Goal: Task Accomplishment & Management: Use online tool/utility

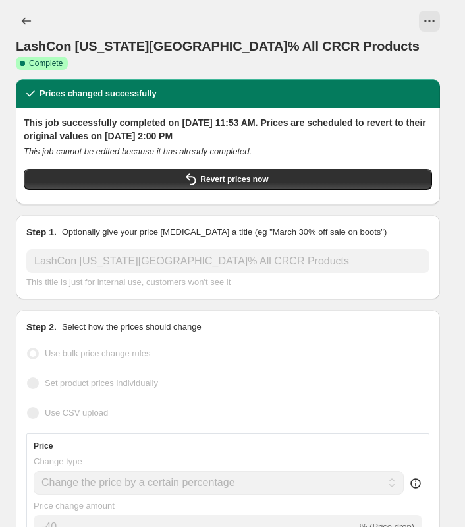
select select "percentage"
select select "product_status"
select select "collection"
select select "not_equal"
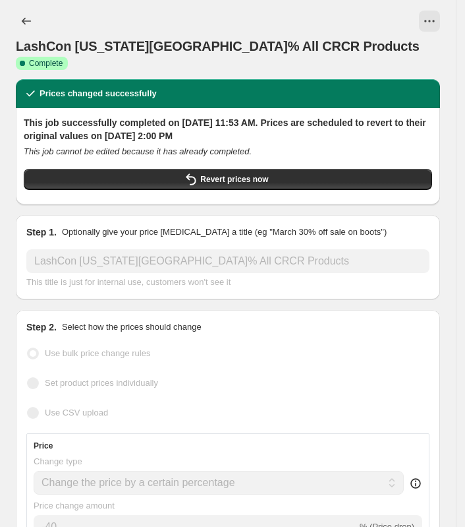
select select "product_type"
select select "not_equal"
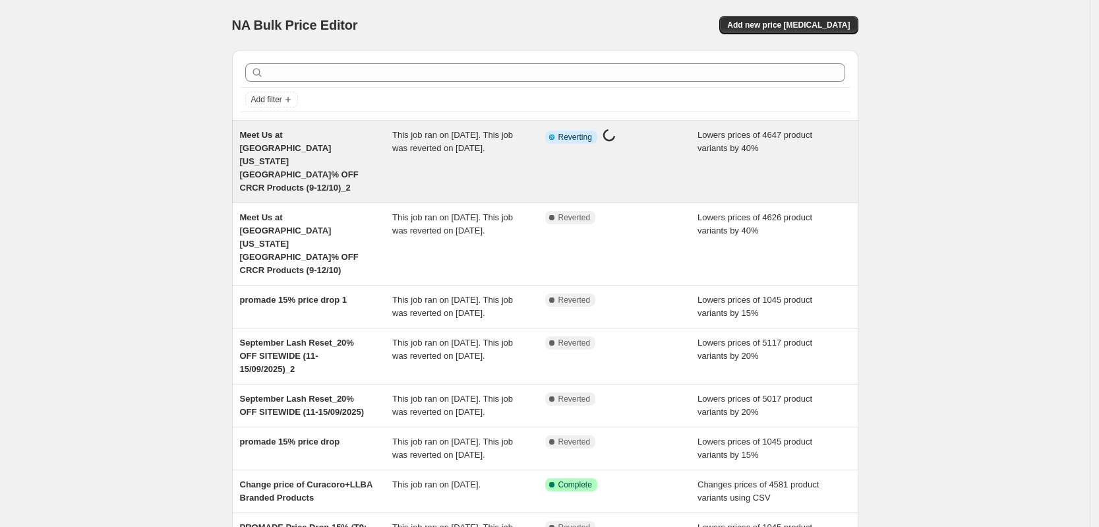
click at [447, 148] on span "This job ran on October 9, 2025. This job was reverted on October 14, 2025." at bounding box center [452, 141] width 121 height 23
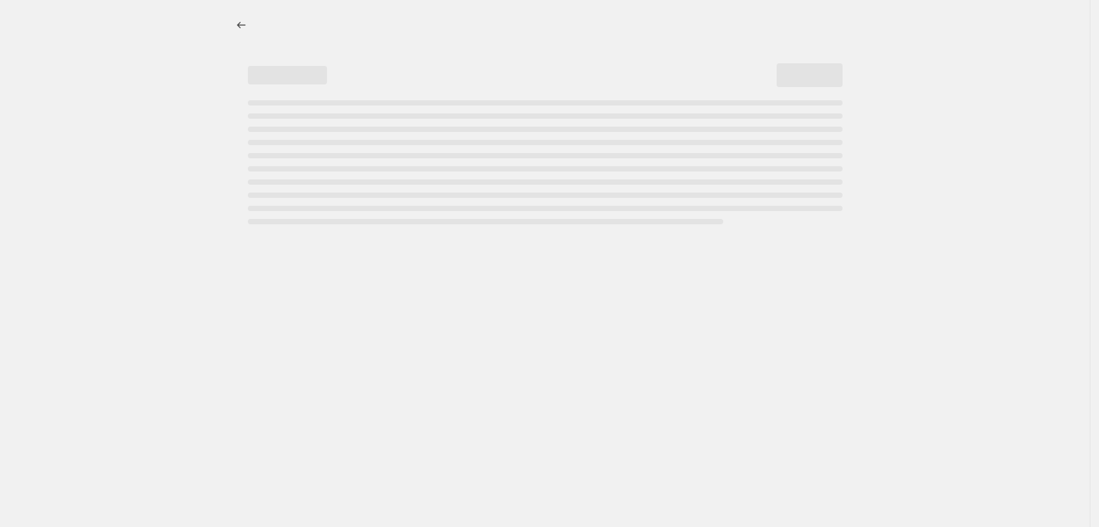
select select "percentage"
select select "collection"
select select "product_status"
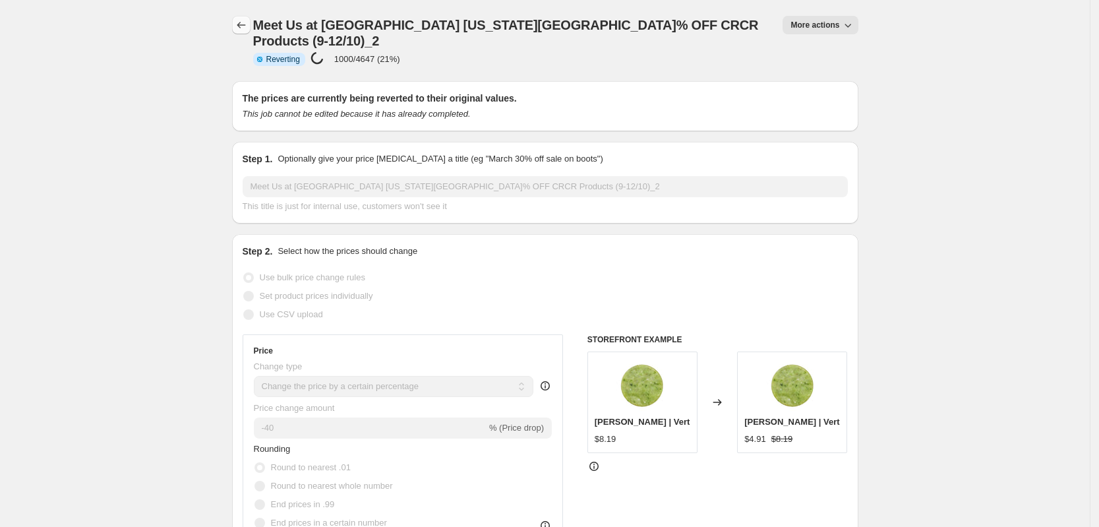
click at [248, 26] on icon "Price change jobs" at bounding box center [241, 24] width 13 height 13
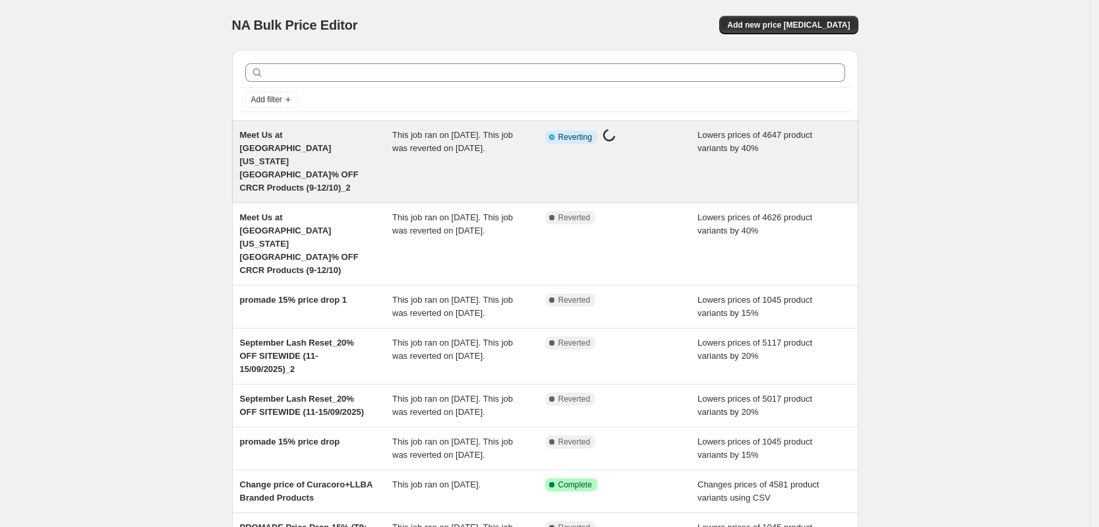
click at [479, 154] on div "This job ran on October 9, 2025. This job was reverted on October 14, 2025." at bounding box center [468, 162] width 153 height 66
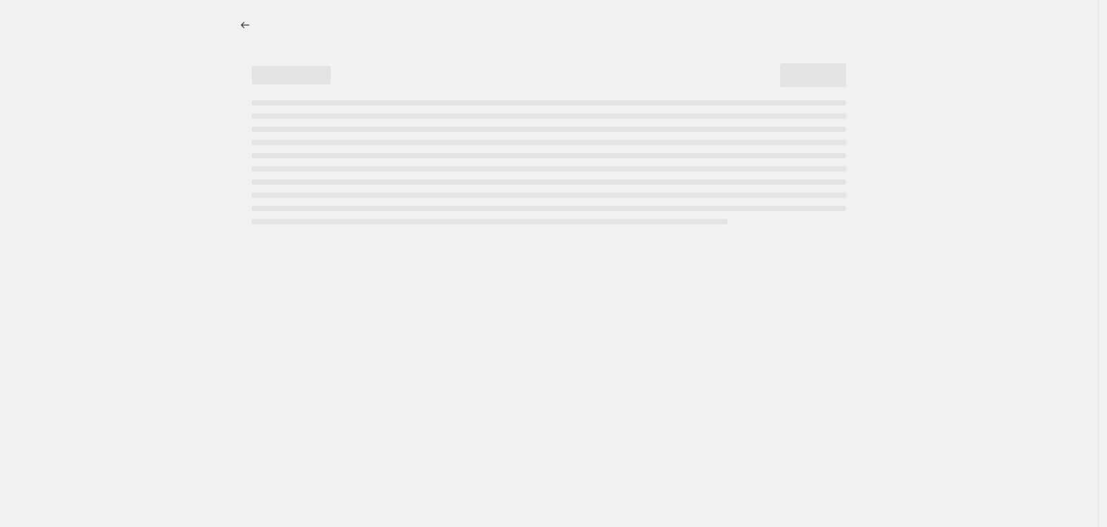
select select "percentage"
select select "collection"
select select "product_status"
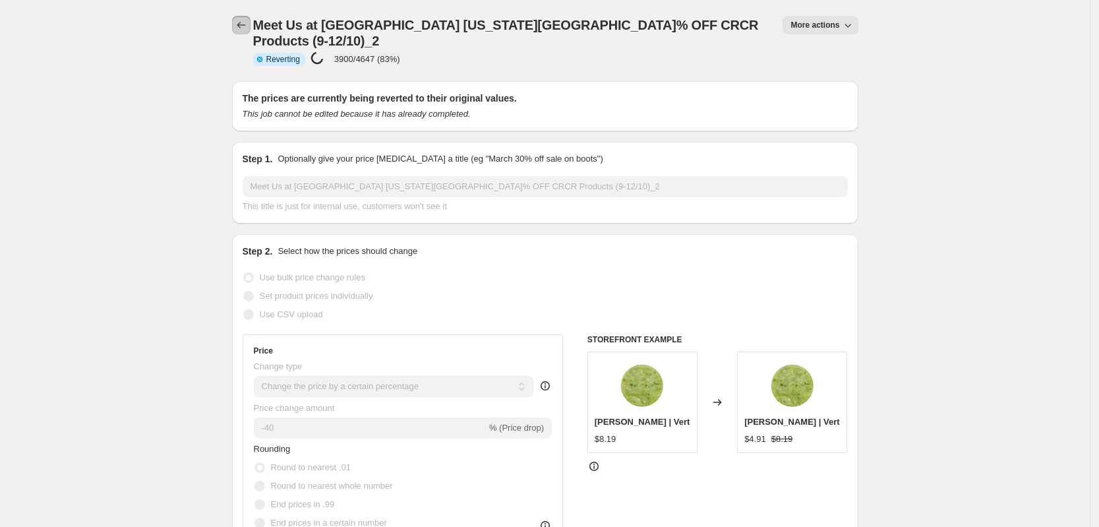
click at [243, 28] on icon "Price change jobs" at bounding box center [241, 24] width 13 height 13
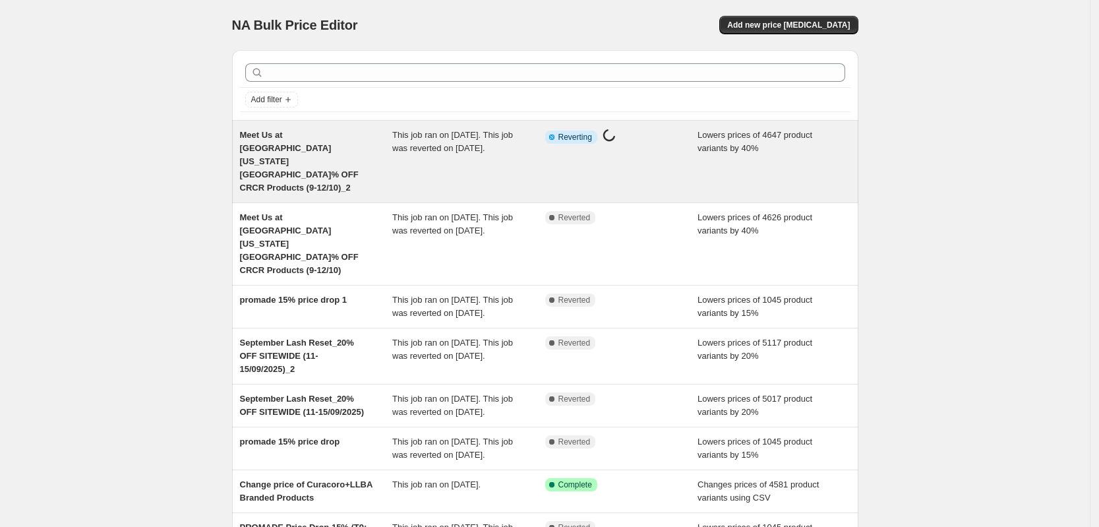
click at [475, 157] on div "This job ran on October 9, 2025. This job was reverted on October 14, 2025." at bounding box center [468, 162] width 153 height 66
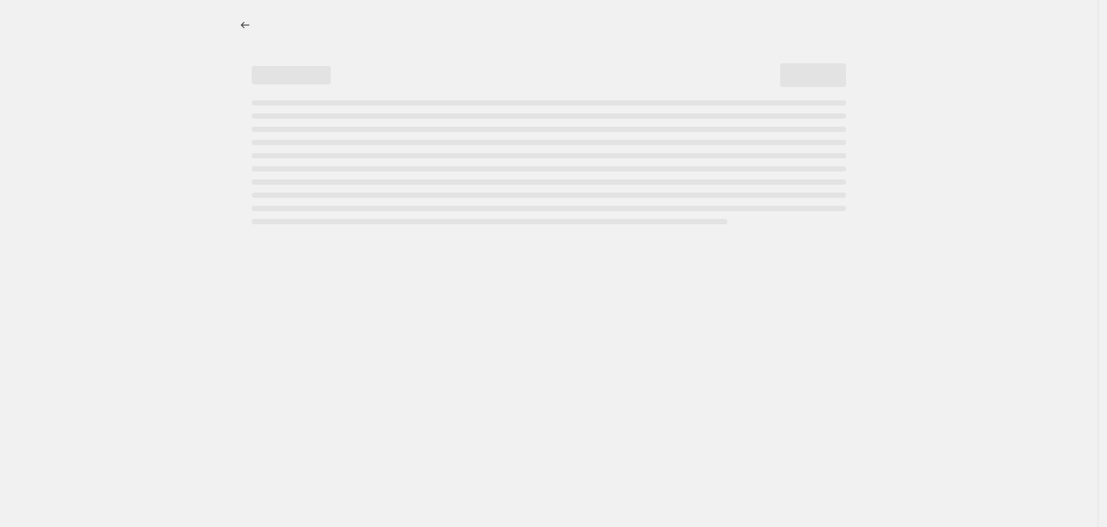
select select "percentage"
select select "collection"
select select "product_status"
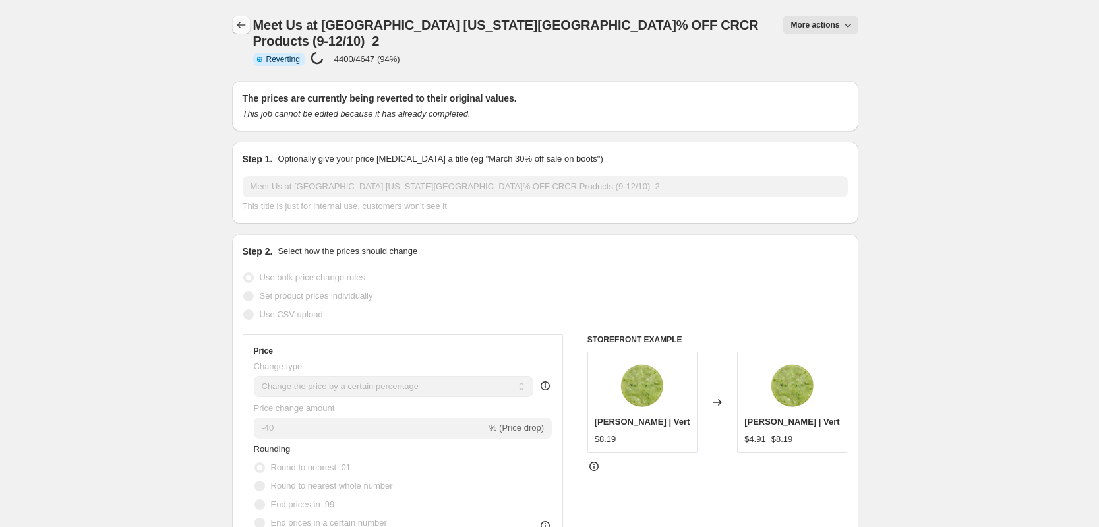
click at [245, 28] on icon "Price change jobs" at bounding box center [241, 24] width 13 height 13
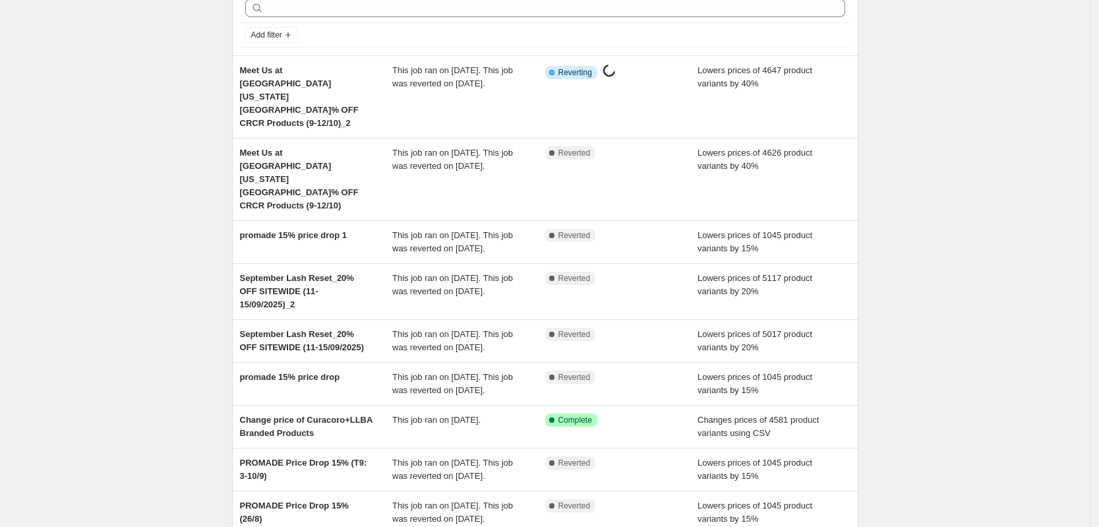
scroll to position [82, 0]
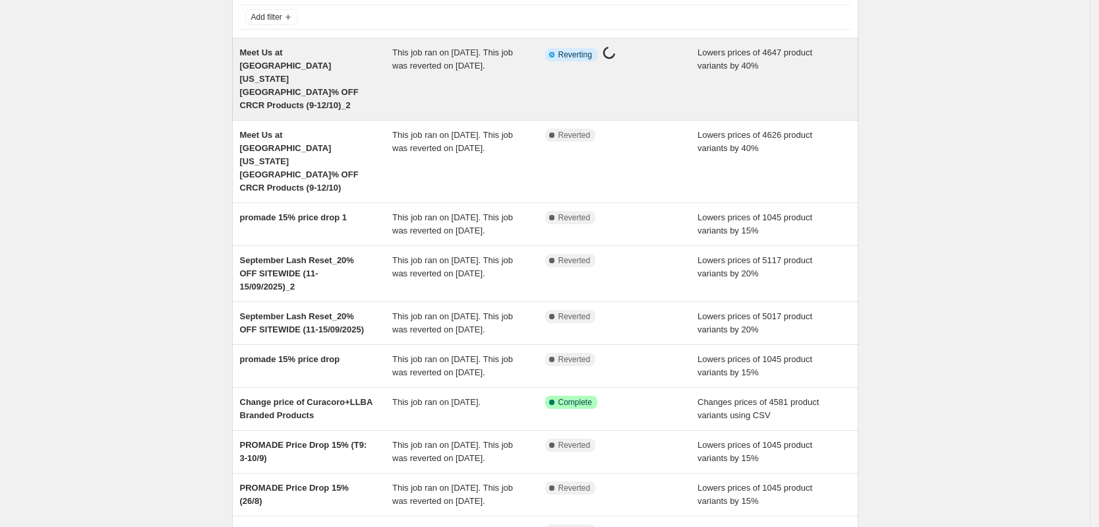
click at [463, 73] on div "This job ran on October 9, 2025. This job was reverted on October 14, 2025." at bounding box center [468, 79] width 153 height 66
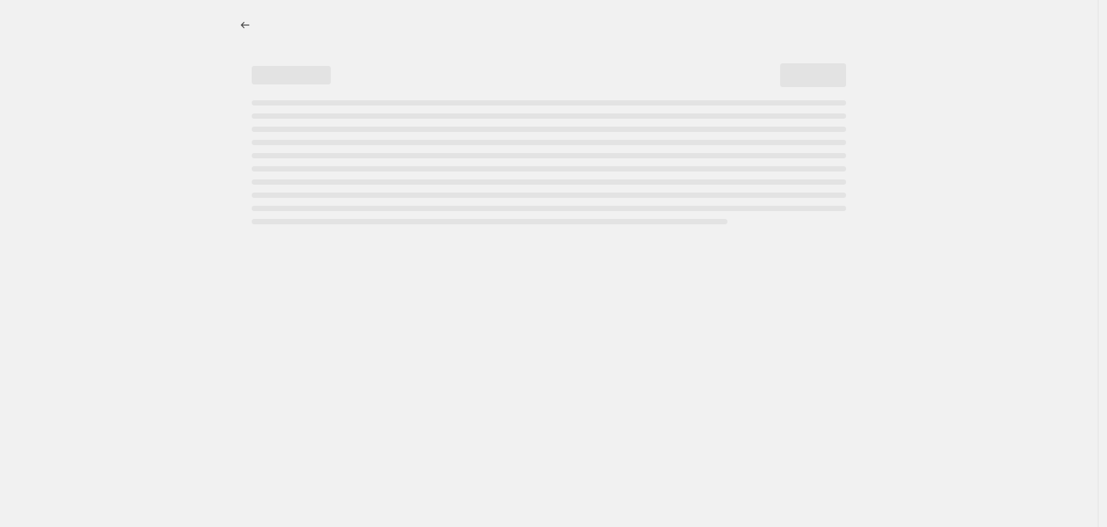
select select "percentage"
select select "collection"
select select "product_status"
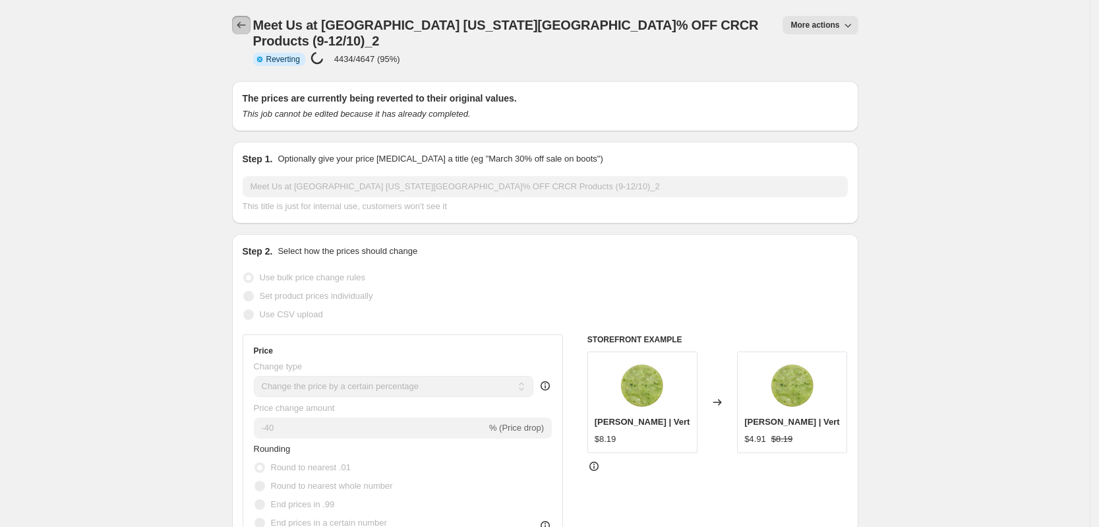
click at [245, 24] on icon "Price change jobs" at bounding box center [241, 24] width 13 height 13
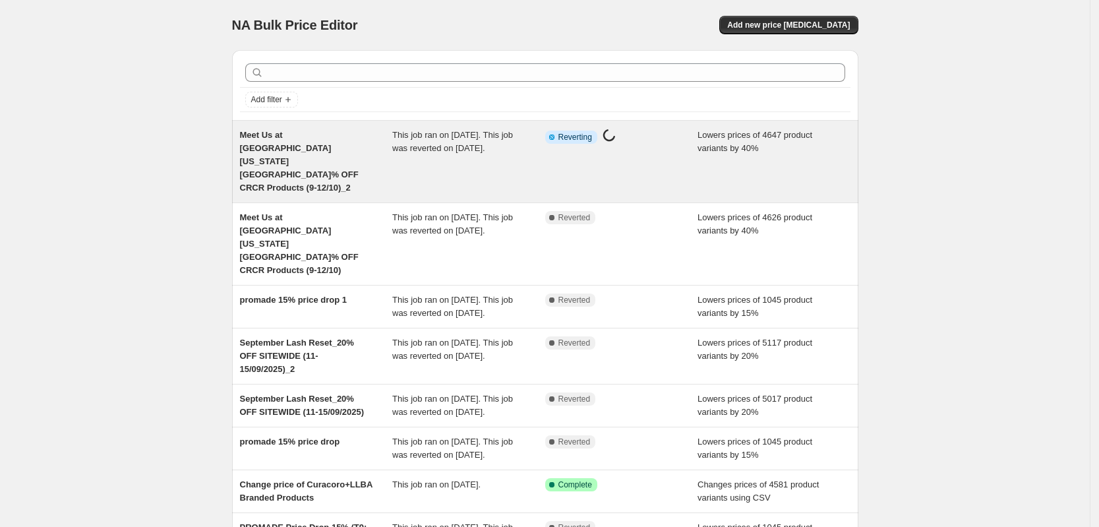
click at [453, 164] on div "This job ran on October 9, 2025. This job was reverted on October 14, 2025." at bounding box center [468, 162] width 153 height 66
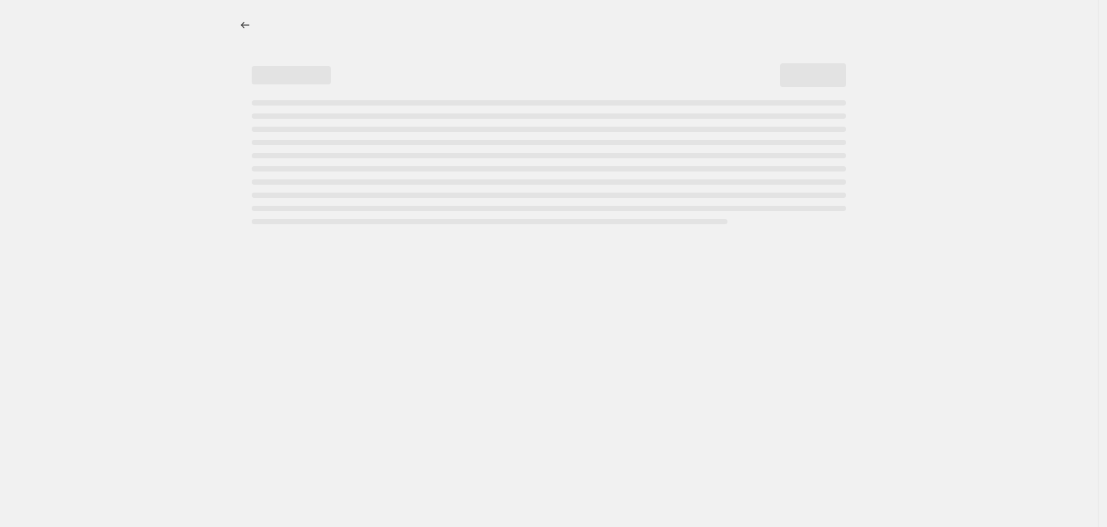
select select "percentage"
select select "collection"
select select "product_status"
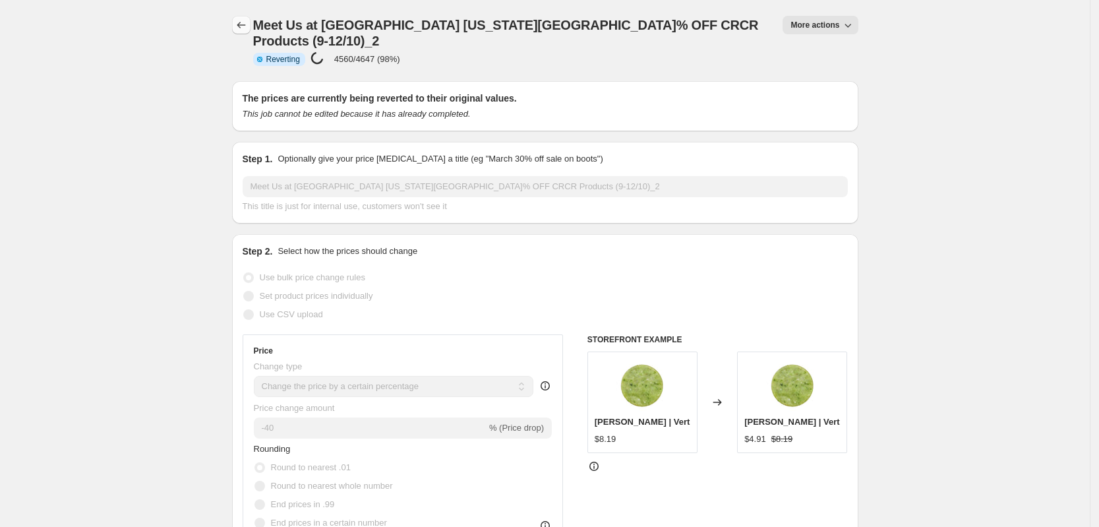
click at [245, 20] on icon "Price change jobs" at bounding box center [241, 24] width 13 height 13
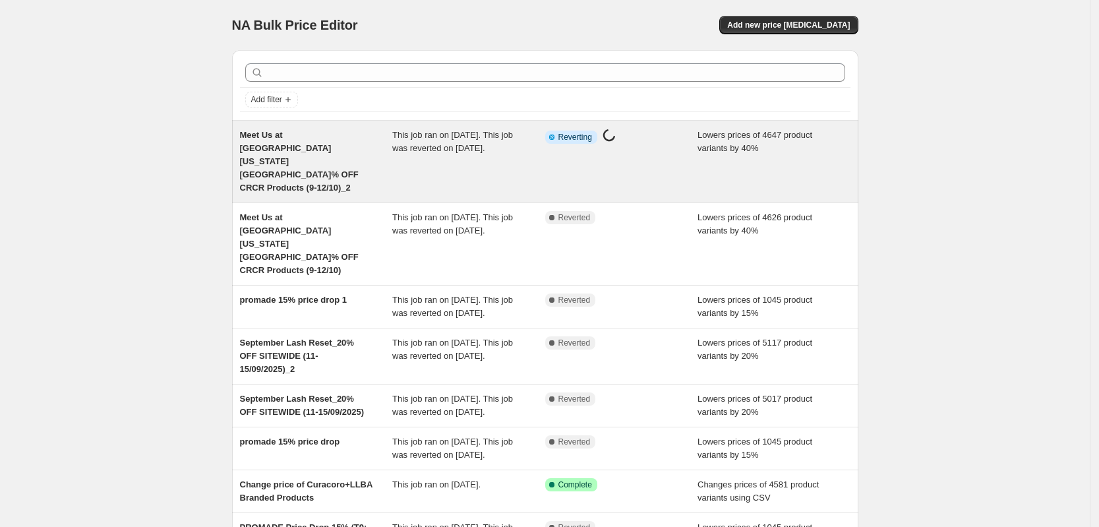
click at [471, 161] on div "This job ran on October 9, 2025. This job was reverted on October 14, 2025." at bounding box center [468, 162] width 153 height 66
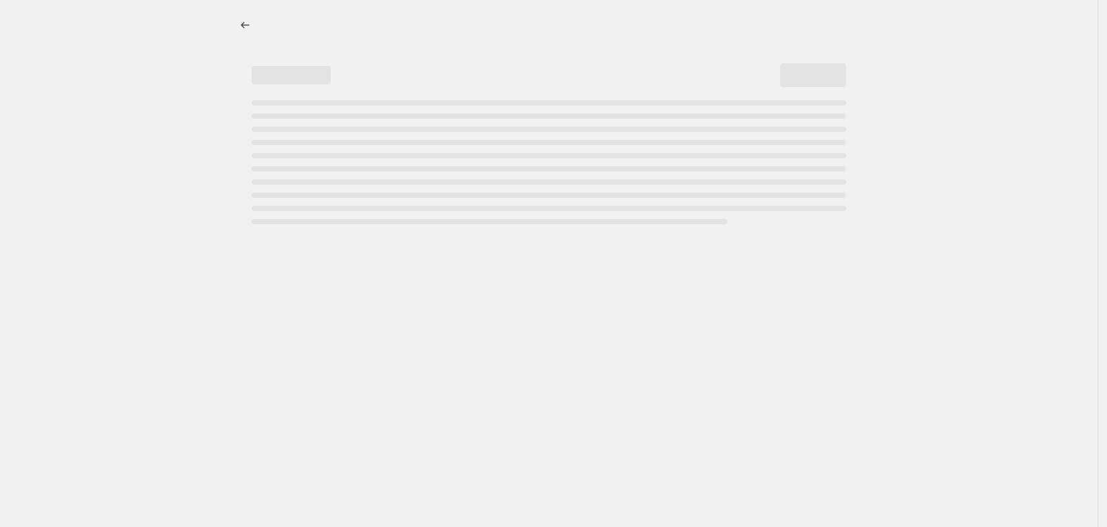
select select "percentage"
select select "collection"
select select "product_status"
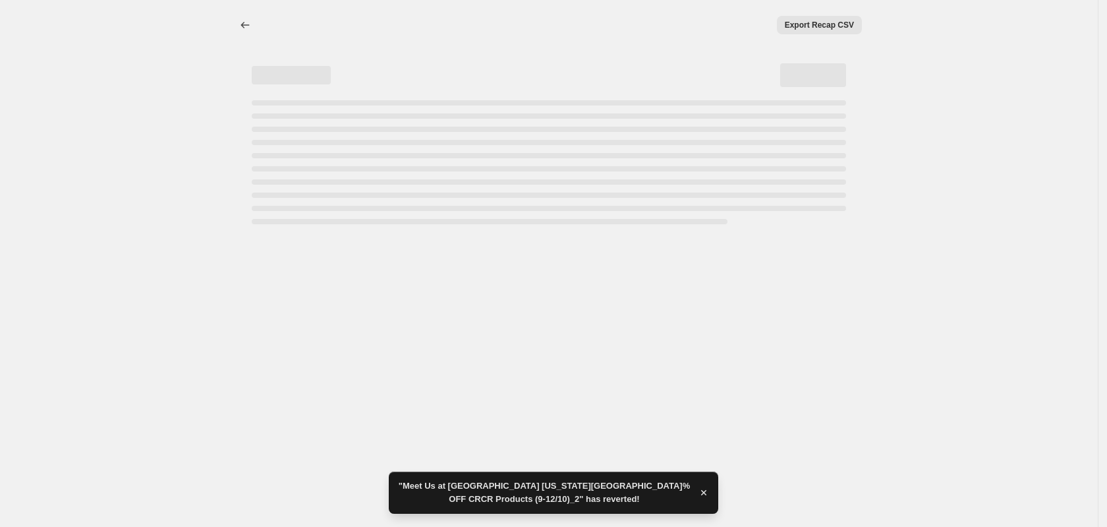
select select "percentage"
select select "collection"
select select "product_status"
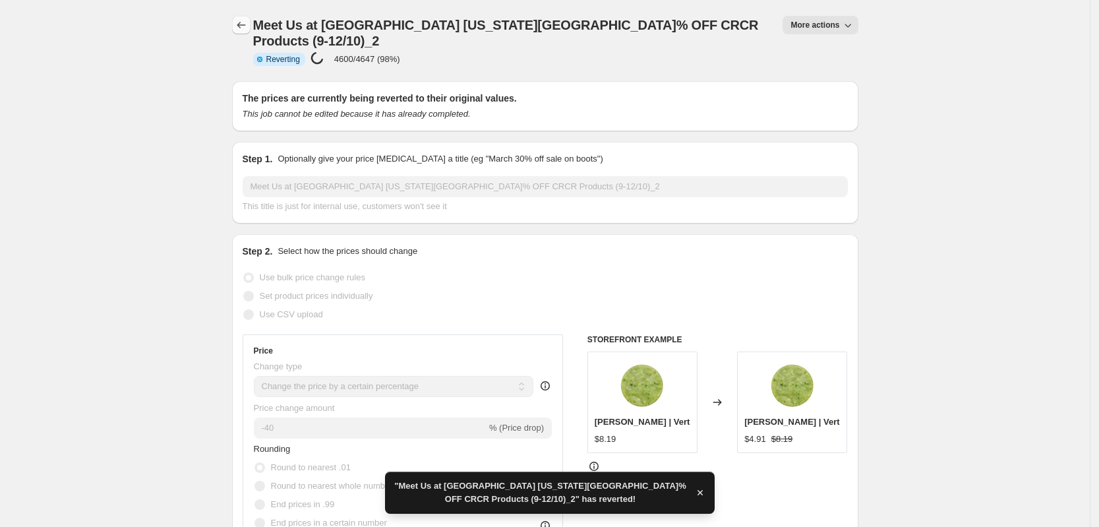
click at [248, 26] on icon "Price change jobs" at bounding box center [241, 24] width 13 height 13
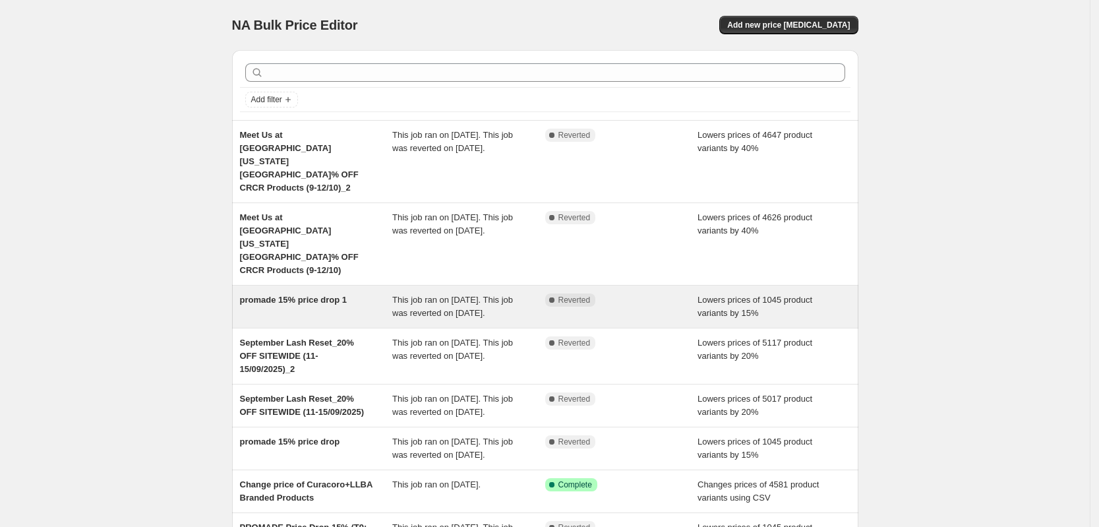
click at [339, 293] on div "promade 15% price drop 1" at bounding box center [316, 306] width 153 height 26
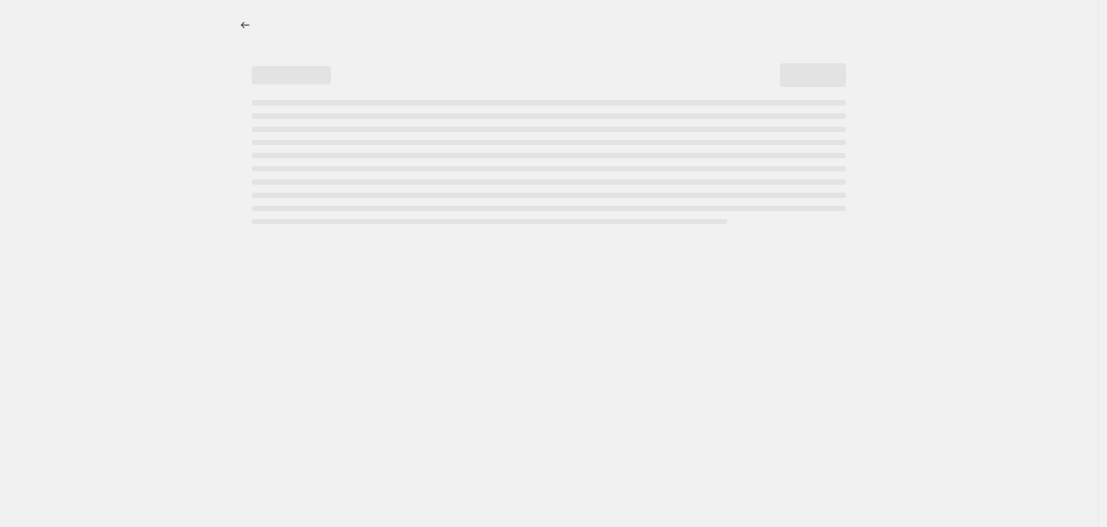
select select "percentage"
select select "collection"
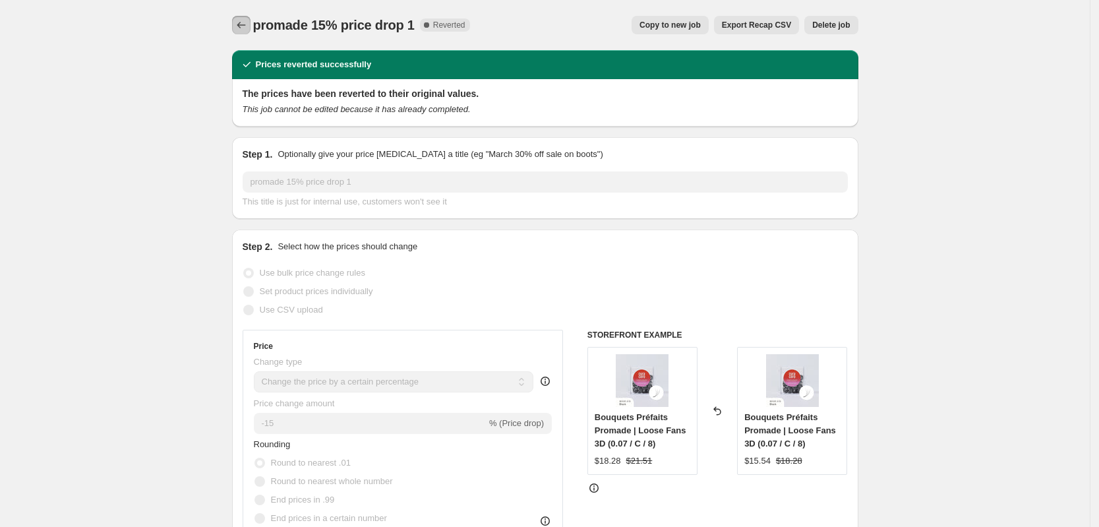
click at [243, 21] on icon "Price change jobs" at bounding box center [241, 24] width 13 height 13
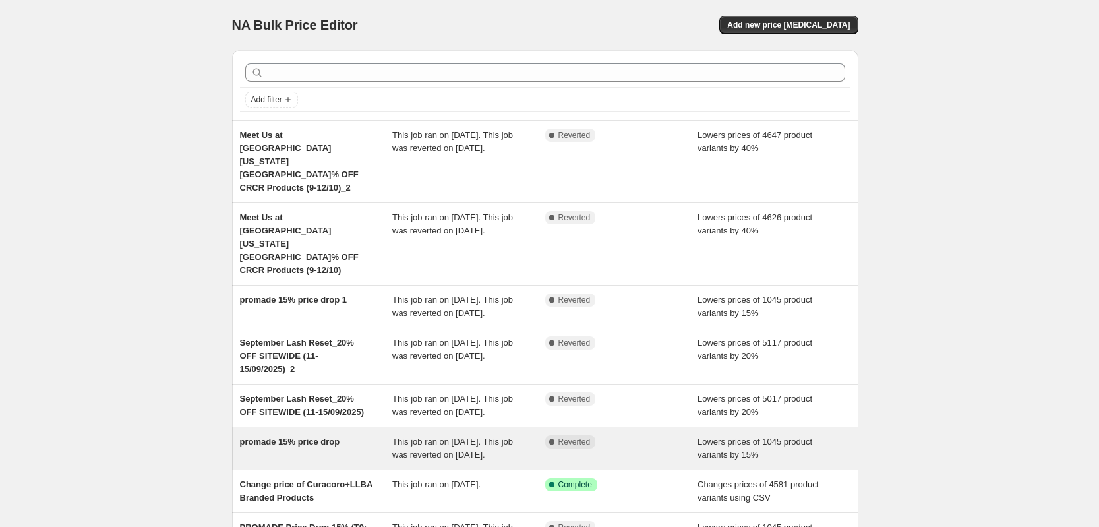
click at [328, 436] on div "promade 15% price drop" at bounding box center [316, 448] width 153 height 26
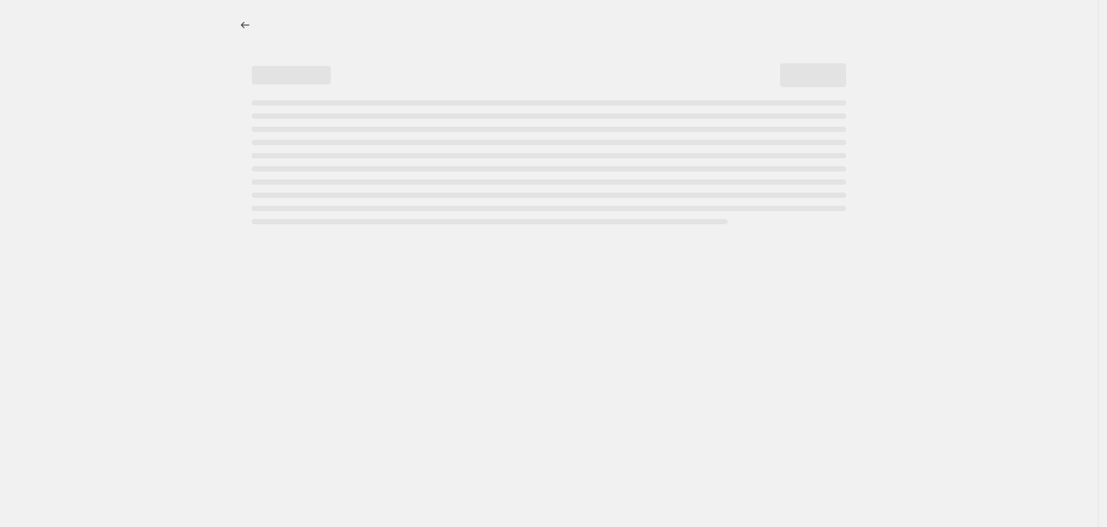
select select "percentage"
select select "collection"
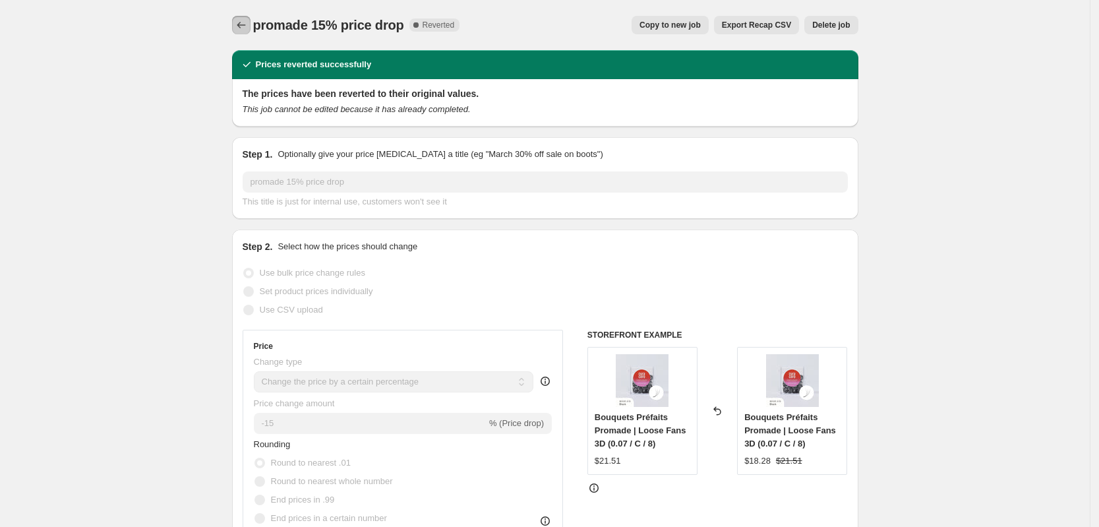
click at [240, 23] on icon "Price change jobs" at bounding box center [241, 24] width 13 height 13
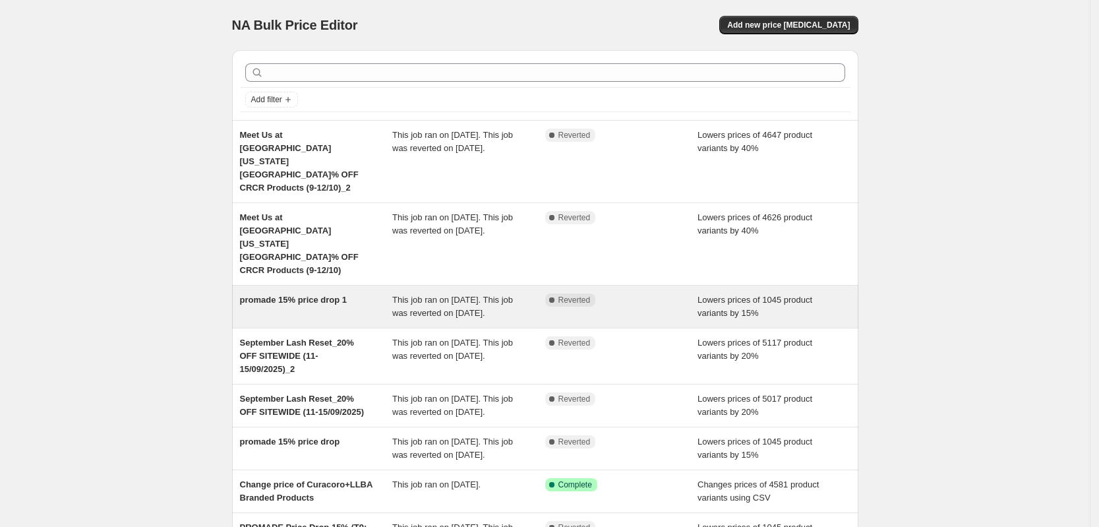
click at [347, 293] on div "promade 15% price drop 1" at bounding box center [316, 306] width 153 height 26
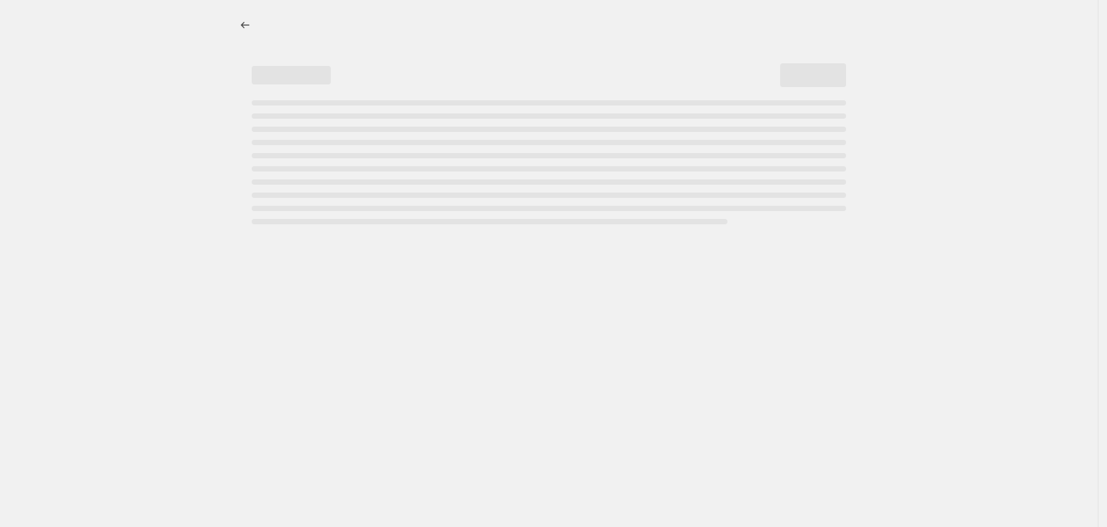
select select "percentage"
select select "collection"
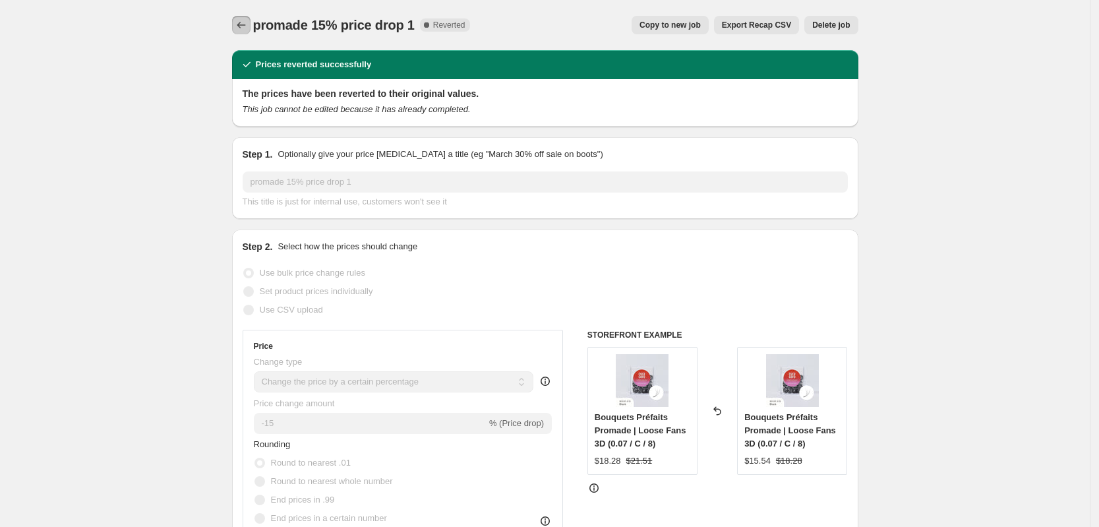
click at [242, 26] on icon "Price change jobs" at bounding box center [241, 24] width 13 height 13
